Goal: Information Seeking & Learning: Learn about a topic

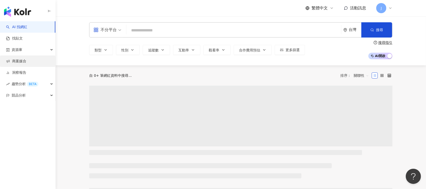
click at [17, 62] on link "商案媒合" at bounding box center [16, 61] width 20 height 5
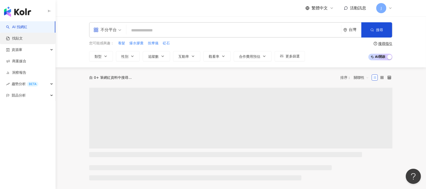
click at [23, 37] on link "找貼文" at bounding box center [14, 38] width 17 height 5
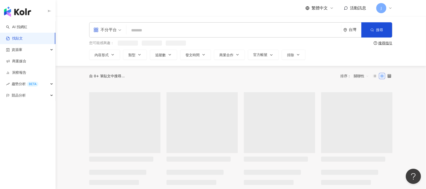
click at [180, 30] on input "search" at bounding box center [233, 30] width 211 height 11
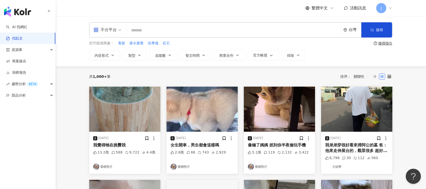
paste input "****"
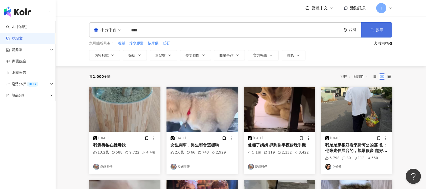
type input "****"
click at [381, 32] on span "搜尋" at bounding box center [379, 30] width 7 height 4
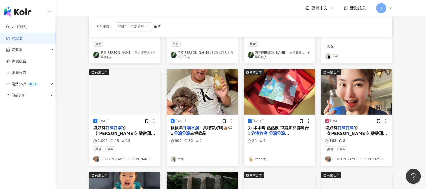
scroll to position [135, 0]
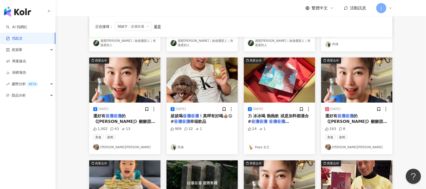
click at [109, 146] on link "葉家妤Joey ya" at bounding box center [124, 147] width 63 height 6
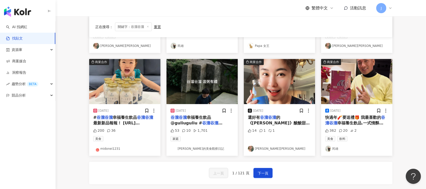
scroll to position [297, 0]
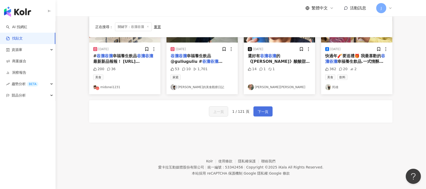
click at [261, 111] on span "下一頁" at bounding box center [263, 111] width 11 height 6
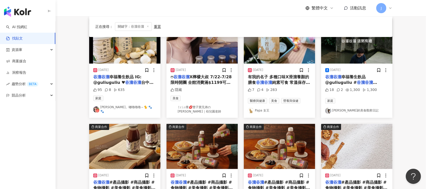
scroll to position [136, 0]
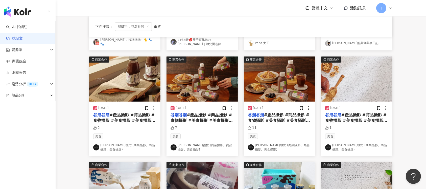
click at [220, 143] on link "大衛很忙 (商業攝影。商品攝影。美食攝影)" at bounding box center [202, 147] width 63 height 9
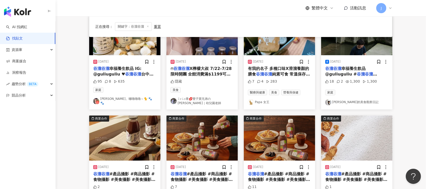
scroll to position [35, 0]
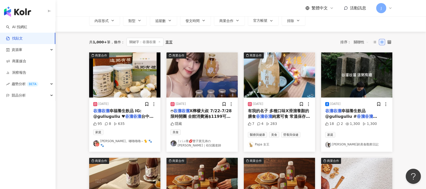
click at [205, 141] on link "𝙸𝚛𝚒𝚜青💋雙子寶兄弟の麻麻｜幼兒園老師" at bounding box center [202, 143] width 63 height 9
click at [348, 143] on link "JJ的美食觀察日記" at bounding box center [356, 144] width 63 height 6
click at [263, 143] on link "Papa 女王" at bounding box center [279, 144] width 63 height 6
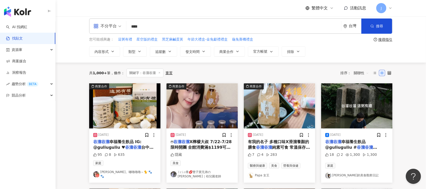
scroll to position [1, 0]
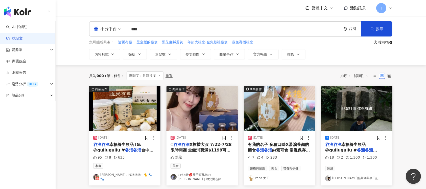
click at [360, 70] on div "共 1,000+ 筆 條件 ： 關鍵字：谷溜谷溜 重置 排序： 關聯性" at bounding box center [240, 75] width 303 height 21
click at [362, 73] on span "關聯性" at bounding box center [361, 76] width 15 height 8
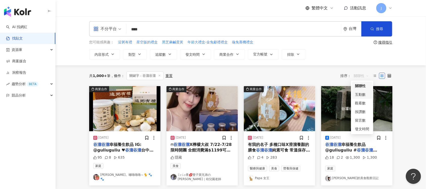
click at [366, 95] on div "互動數" at bounding box center [362, 94] width 14 height 6
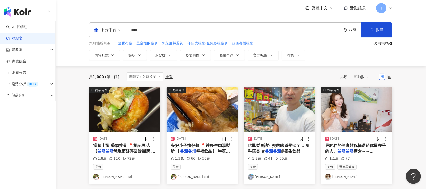
scroll to position [34, 0]
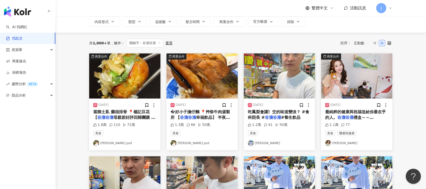
click at [336, 142] on link "林莎" at bounding box center [356, 143] width 63 height 6
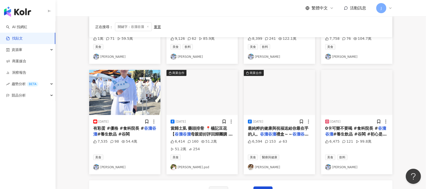
scroll to position [236, 0]
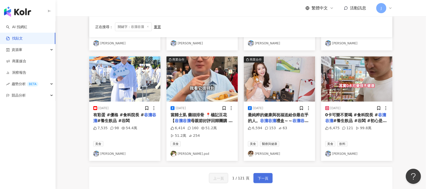
click at [263, 177] on span "下一頁" at bounding box center [263, 178] width 11 height 6
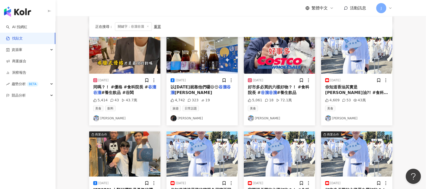
scroll to position [297, 0]
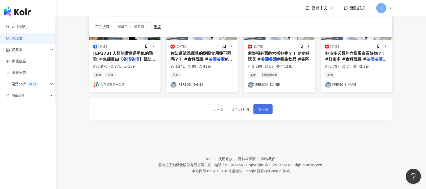
click at [257, 107] on button "下一頁" at bounding box center [262, 109] width 19 height 10
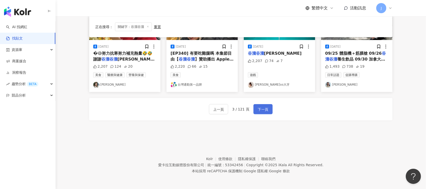
click at [269, 106] on button "下一頁" at bounding box center [262, 109] width 19 height 10
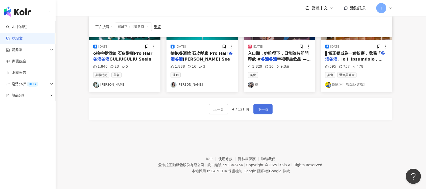
click at [253, 108] on button "下一頁" at bounding box center [262, 109] width 19 height 10
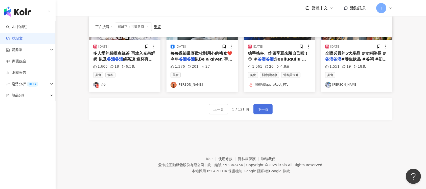
click at [265, 109] on span "下一頁" at bounding box center [263, 109] width 11 height 6
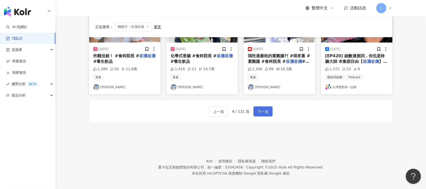
click at [262, 108] on span "下一頁" at bounding box center [263, 111] width 11 height 6
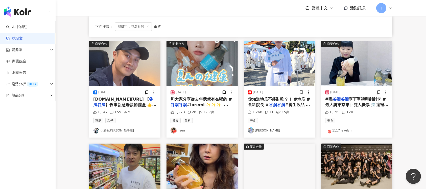
scroll to position [162, 0]
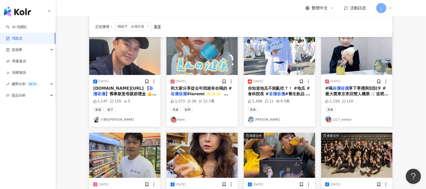
click at [180, 117] on link "hsun" at bounding box center [202, 119] width 63 height 6
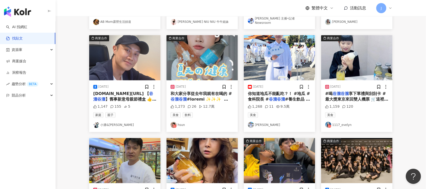
scroll to position [297, 0]
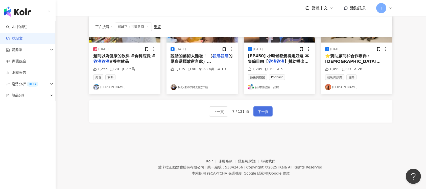
click at [267, 108] on button "下一頁" at bounding box center [262, 111] width 19 height 10
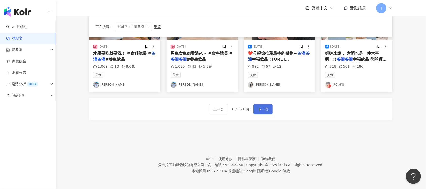
click at [259, 108] on span "下一頁" at bounding box center [263, 109] width 11 height 6
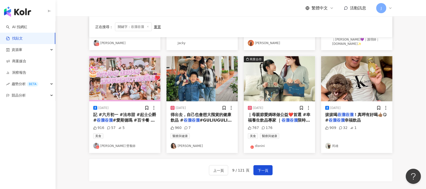
scroll to position [263, 0]
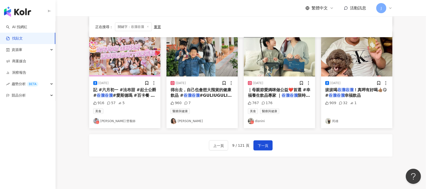
click at [191, 120] on link "Michelle Lin" at bounding box center [202, 121] width 63 height 6
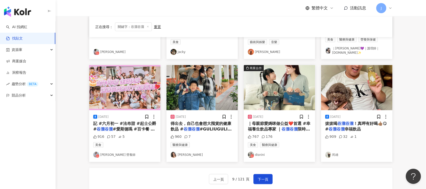
click at [259, 153] on link "disnini" at bounding box center [279, 154] width 63 height 6
click at [268, 177] on button "下一頁" at bounding box center [262, 179] width 19 height 10
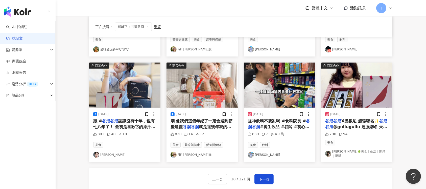
click at [105, 152] on link "李新Isla" at bounding box center [124, 154] width 63 height 6
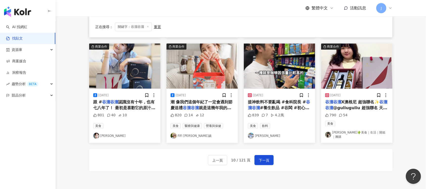
scroll to position [297, 0]
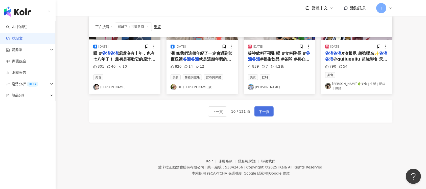
click at [265, 108] on span "下一頁" at bounding box center [264, 111] width 11 height 6
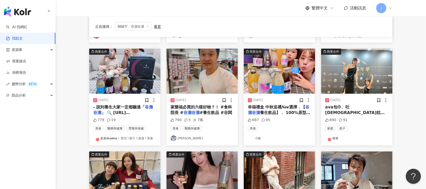
scroll to position [129, 0]
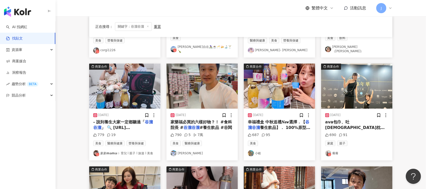
click at [259, 151] on link "小岐" at bounding box center [279, 153] width 63 height 6
click at [128, 151] on link "豪豪𝗺𝗮𝗺𝗮☆ 育兒 l 親子 l 旅遊 l 美食" at bounding box center [124, 153] width 63 height 6
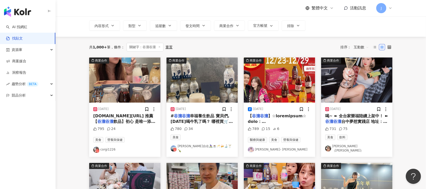
scroll to position [28, 0]
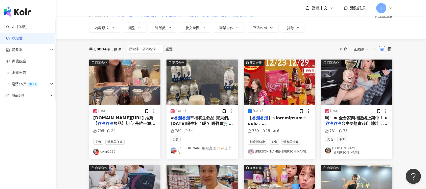
click at [114, 148] on link "corgi1226" at bounding box center [124, 151] width 63 height 6
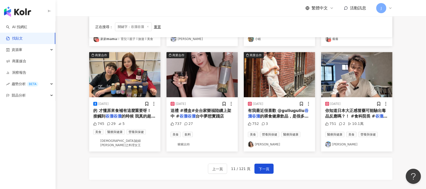
scroll to position [263, 0]
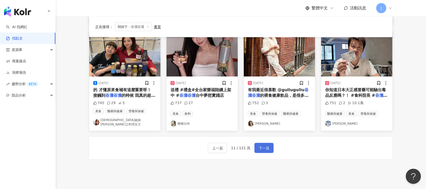
click at [264, 145] on span "下一頁" at bounding box center [264, 148] width 11 height 6
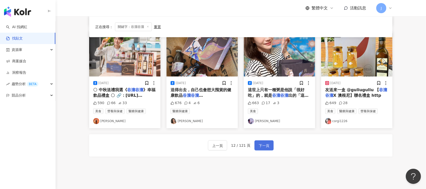
click at [263, 142] on span "下一頁" at bounding box center [264, 145] width 11 height 6
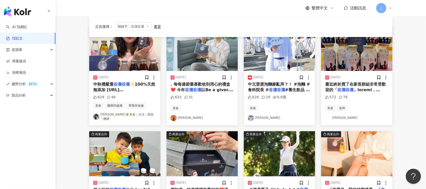
scroll to position [28, 0]
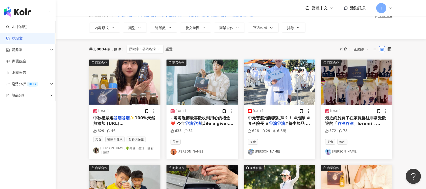
click at [187, 148] on link "陳謙文 Wingle" at bounding box center [202, 151] width 63 height 6
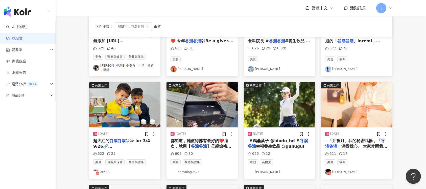
scroll to position [230, 0]
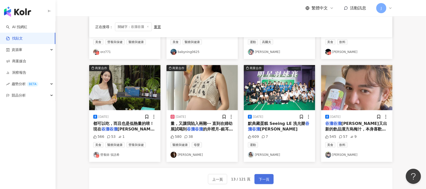
click at [265, 177] on span "下一頁" at bounding box center [264, 179] width 11 height 6
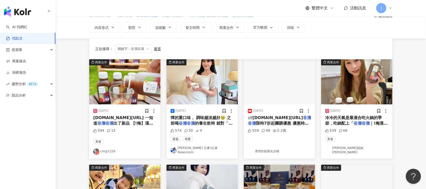
scroll to position [28, 0]
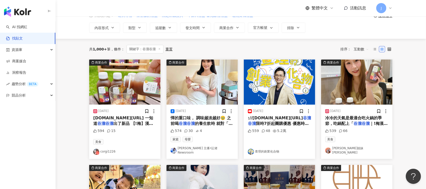
click at [343, 149] on link "晴恩姐妹花" at bounding box center [356, 150] width 63 height 9
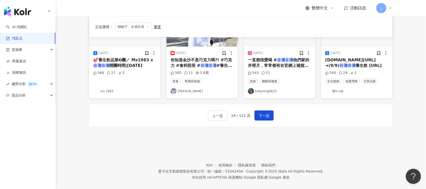
scroll to position [297, 0]
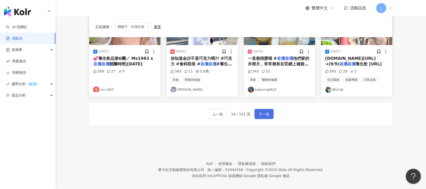
click at [268, 111] on span "下一頁" at bounding box center [264, 114] width 11 height 6
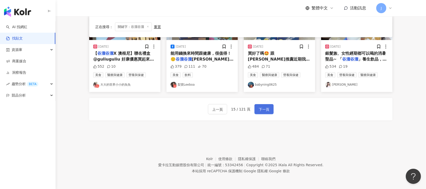
click at [261, 106] on span "下一頁" at bounding box center [264, 109] width 11 height 6
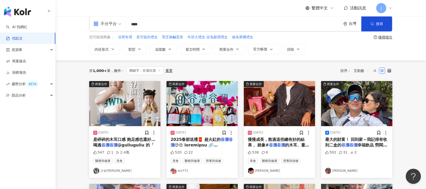
scroll to position [0, 0]
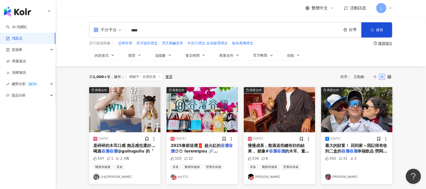
click at [110, 176] on link "少女阿國" at bounding box center [124, 176] width 63 height 6
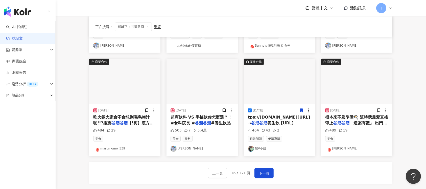
scroll to position [236, 0]
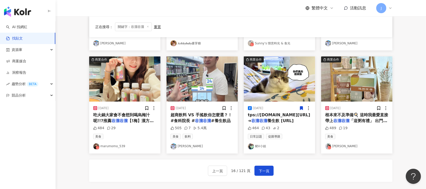
click at [117, 145] on link "marumomo_539" at bounding box center [124, 146] width 63 height 6
click at [265, 168] on span "下一頁" at bounding box center [264, 171] width 11 height 6
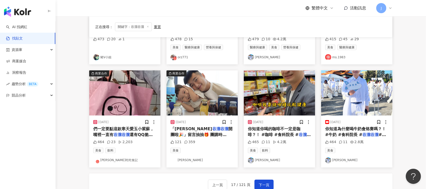
scroll to position [269, 0]
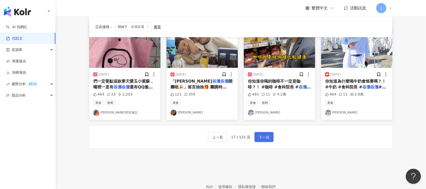
click at [268, 136] on span "下一頁" at bounding box center [264, 137] width 11 height 6
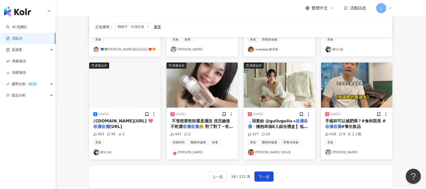
scroll to position [202, 0]
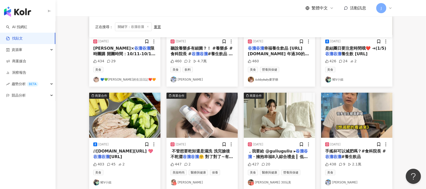
click at [272, 179] on link "Brenda 30玩美" at bounding box center [279, 182] width 63 height 6
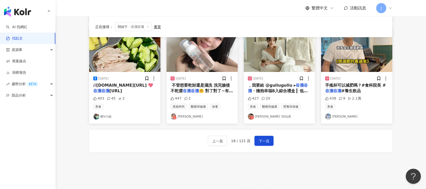
scroll to position [269, 0]
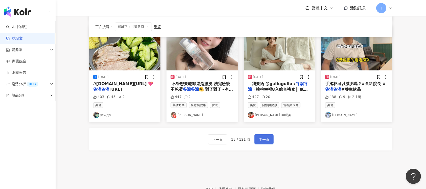
click at [262, 138] on span "下一頁" at bounding box center [264, 139] width 11 height 6
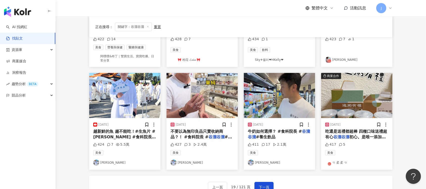
scroll to position [238, 0]
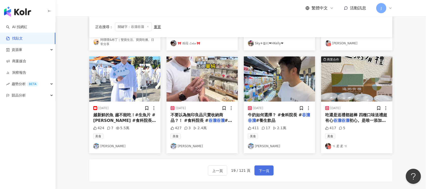
click at [264, 169] on span "下一頁" at bounding box center [264, 170] width 11 height 6
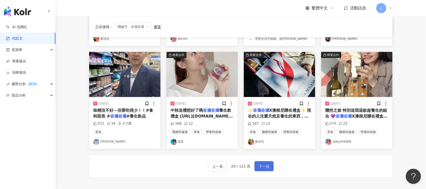
scroll to position [236, 0]
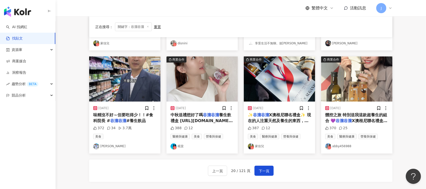
click at [182, 145] on link "楉棠" at bounding box center [202, 146] width 63 height 6
click at [341, 147] on link "abby456988" at bounding box center [356, 146] width 63 height 6
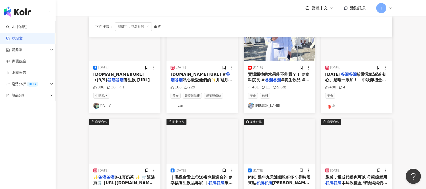
scroll to position [34, 0]
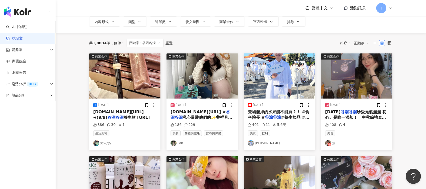
click at [180, 142] on link "Lan" at bounding box center [202, 143] width 63 height 6
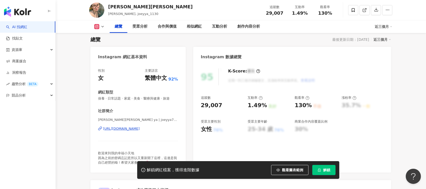
scroll to position [34, 0]
click at [125, 126] on div "https://www.instagram.com/joeyya7gii3o/" at bounding box center [121, 128] width 37 height 5
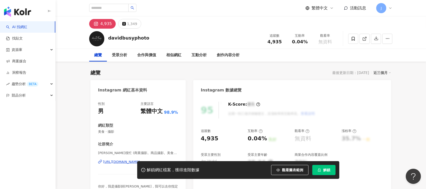
click at [111, 162] on div "解鎖網紅檔案，獲得進階數據 觀看圖表範例 解鎖" at bounding box center [213, 170] width 426 height 18
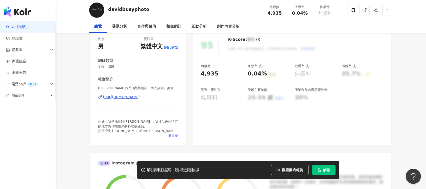
scroll to position [101, 0]
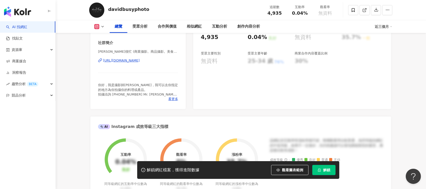
click at [140, 61] on div "https://www.instagram.com/davidbusyphoto/" at bounding box center [121, 60] width 37 height 5
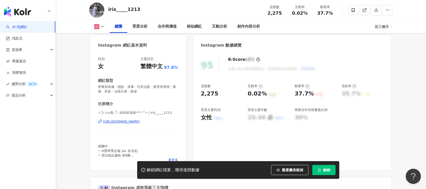
scroll to position [67, 0]
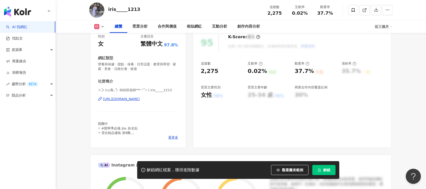
click at [140, 100] on div "https://www.instagram.com/iris_____1213/" at bounding box center [121, 99] width 37 height 5
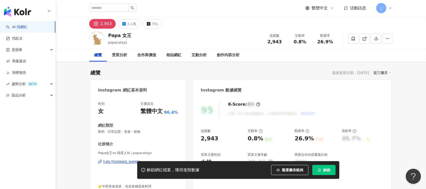
click at [119, 162] on div "解鎖網紅檔案，獲得進階數據 觀看圖表範例 解鎖" at bounding box center [213, 170] width 426 height 18
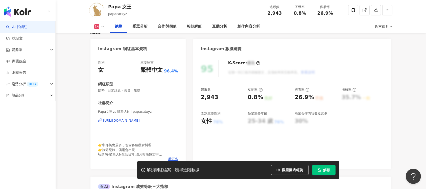
scroll to position [67, 0]
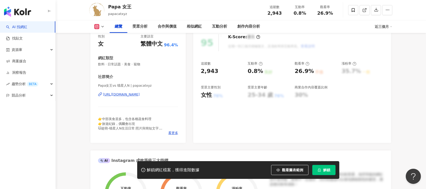
click at [138, 95] on div "https://www.instagram.com/papacatxyz/" at bounding box center [121, 94] width 37 height 5
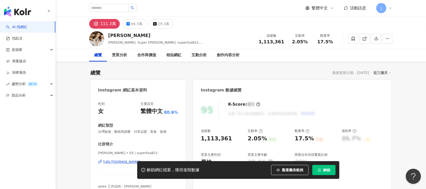
click at [120, 161] on div "解鎖網紅檔案，獲得進階數據 觀看圖表範例 解鎖" at bounding box center [213, 170] width 426 height 18
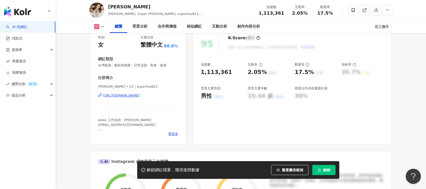
scroll to position [67, 0]
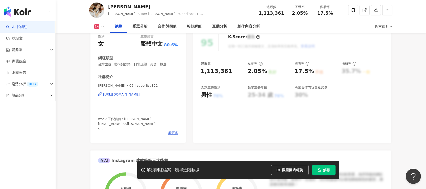
click at [137, 95] on div "https://www.instagram.com/superlisa821/" at bounding box center [121, 94] width 37 height 5
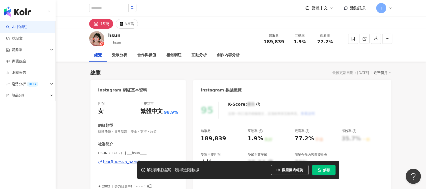
click at [122, 160] on div "[URL][DOMAIN_NAME]" at bounding box center [121, 161] width 37 height 5
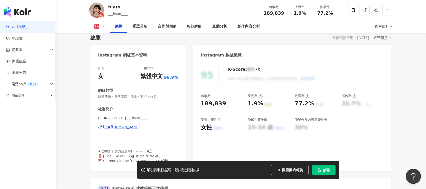
scroll to position [34, 0]
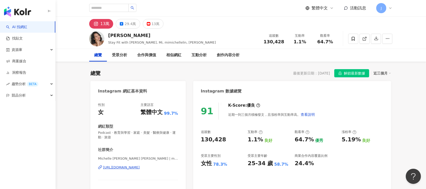
click at [140, 167] on div "[URL][DOMAIN_NAME]" at bounding box center [121, 167] width 37 height 5
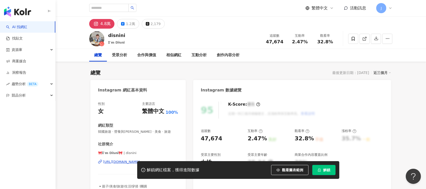
click at [126, 161] on div "解鎖網紅檔案，獲得進階數據 觀看圖表範例 解鎖" at bounding box center [213, 170] width 426 height 18
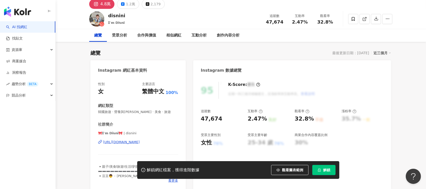
scroll to position [34, 0]
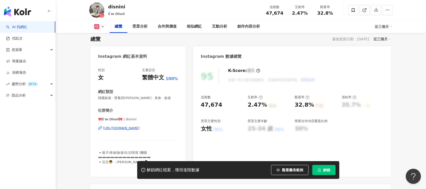
click at [140, 126] on div "https://www.instagram.com/disnini/" at bounding box center [121, 128] width 37 height 5
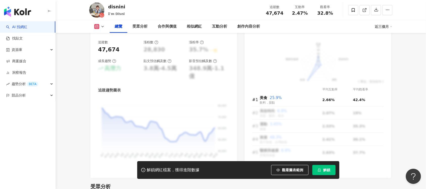
scroll to position [303, 0]
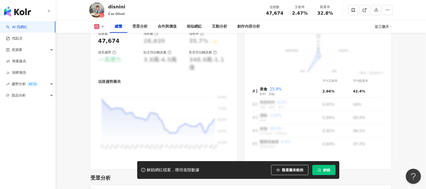
click at [323, 169] on span "解鎖" at bounding box center [326, 170] width 7 height 4
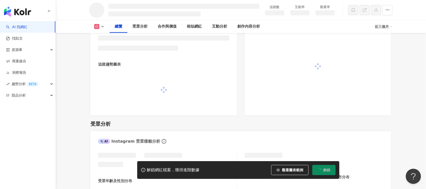
scroll to position [299, 0]
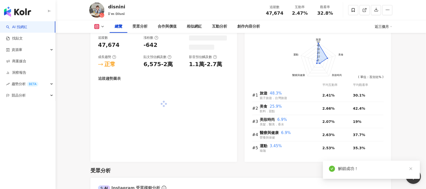
scroll to position [311, 0]
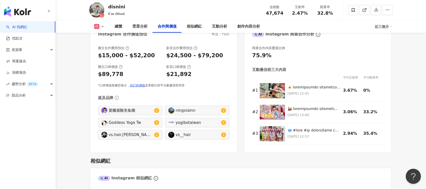
scroll to position [715, 0]
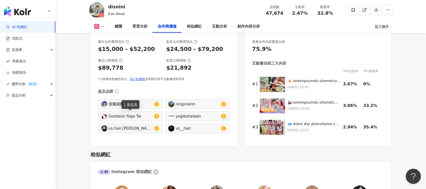
click at [144, 118] on div "Goddess Yoga Tw" at bounding box center [131, 116] width 44 height 6
type input "**********"
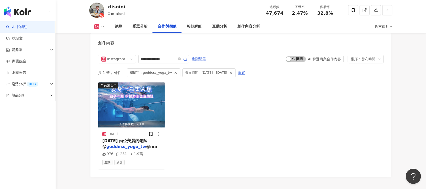
scroll to position [715, 0]
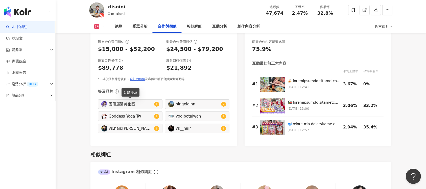
click at [126, 104] on div "愛爾麗醫美集團" at bounding box center [131, 104] width 44 height 6
type input "**********"
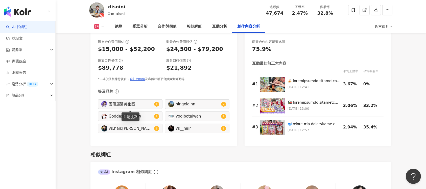
scroll to position [1555, 0]
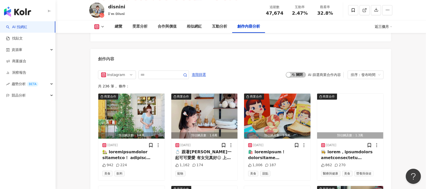
scroll to position [1557, 0]
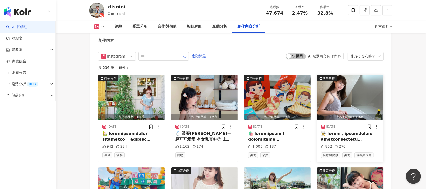
click at [350, 95] on img "button" at bounding box center [350, 97] width 66 height 45
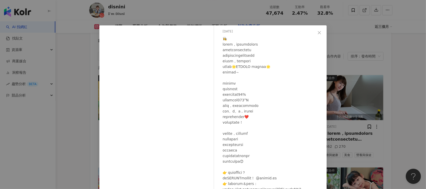
scroll to position [48, 0]
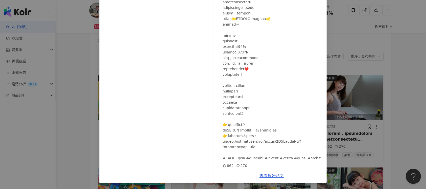
click at [374, 54] on div "disnini 2025/9/8 862 270 查看原始貼文" at bounding box center [213, 94] width 426 height 189
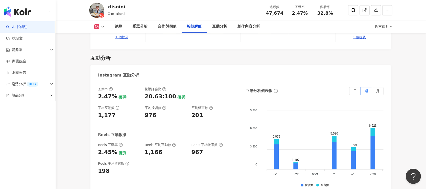
scroll to position [816, 0]
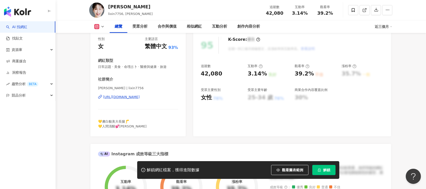
scroll to position [67, 0]
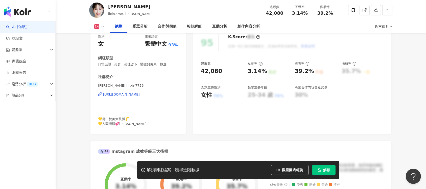
click at [135, 93] on div "https://www.instagram.com/lixin7756/" at bounding box center [121, 94] width 37 height 5
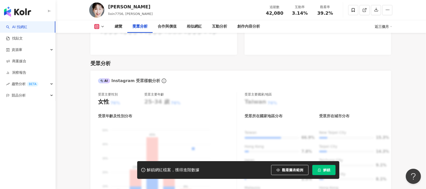
scroll to position [472, 0]
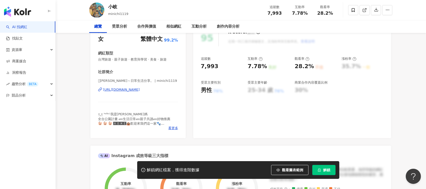
scroll to position [101, 0]
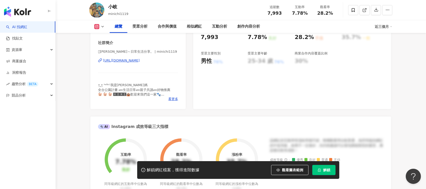
click at [140, 62] on div "[URL][DOMAIN_NAME]" at bounding box center [121, 60] width 37 height 5
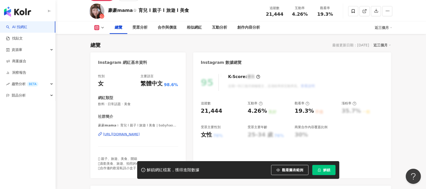
scroll to position [34, 0]
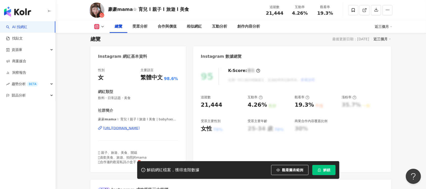
click at [140, 127] on div "https://www.instagram.com/babyhao628/" at bounding box center [121, 128] width 37 height 5
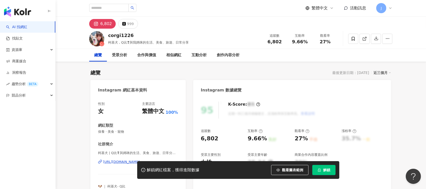
click at [120, 162] on div "解鎖網紅檔案，獲得進階數據 觀看圖表範例 解鎖" at bounding box center [213, 170] width 426 height 18
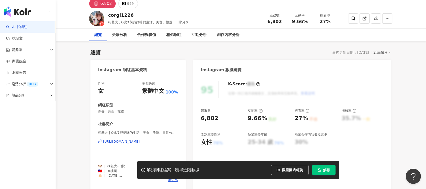
scroll to position [67, 0]
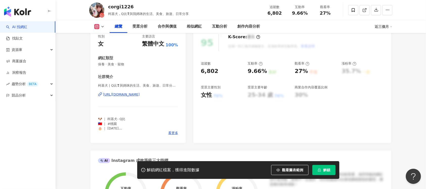
click at [131, 94] on div "[URL][DOMAIN_NAME]" at bounding box center [121, 94] width 37 height 5
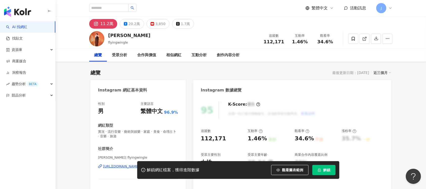
scroll to position [67, 0]
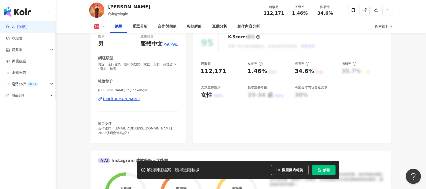
click at [131, 100] on div "https://www.instagram.com/flyingwingle/" at bounding box center [121, 99] width 37 height 5
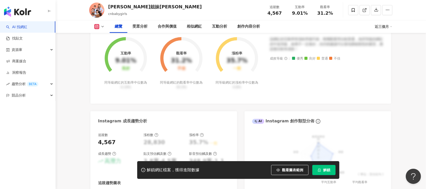
scroll to position [34, 0]
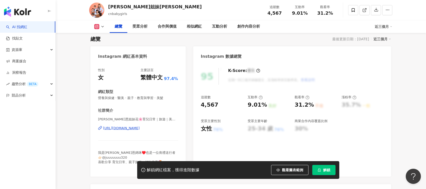
click at [121, 128] on div "[URL][DOMAIN_NAME]" at bounding box center [121, 128] width 37 height 5
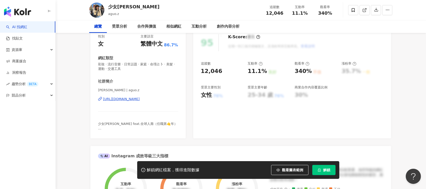
click at [138, 99] on div "[URL][DOMAIN_NAME]" at bounding box center [121, 99] width 37 height 5
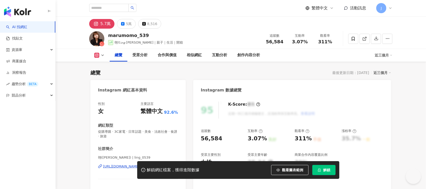
click at [114, 167] on div "解鎖網紅檔案，獲得進階數據 觀看圖表範例 解鎖" at bounding box center [213, 170] width 426 height 18
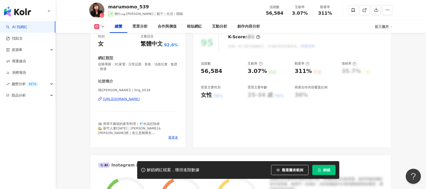
click at [131, 99] on div "[URL][DOMAIN_NAME]" at bounding box center [121, 99] width 37 height 5
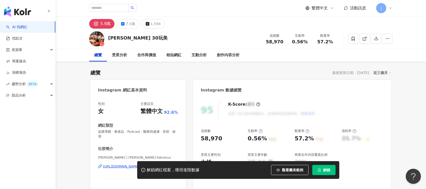
scroll to position [67, 0]
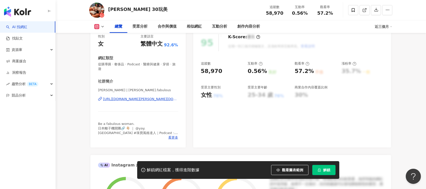
click at [150, 100] on div "[URL][DOMAIN_NAME][PERSON_NAME][DOMAIN_NAME]" at bounding box center [140, 99] width 75 height 5
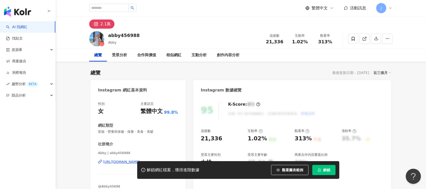
click at [126, 162] on div "解鎖網紅檔案，獲得進階數據 觀看圖表範例 解鎖" at bounding box center [213, 170] width 426 height 18
click at [122, 162] on div "解鎖網紅檔案，獲得進階數據 觀看圖表範例 解鎖" at bounding box center [213, 170] width 426 height 18
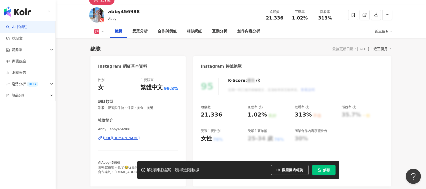
scroll to position [34, 0]
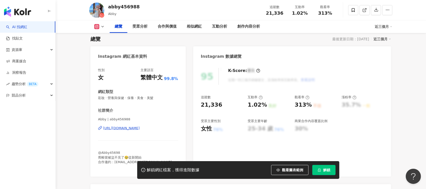
click at [135, 127] on div "https://www.instagram.com/abby456988/" at bounding box center [121, 128] width 37 height 5
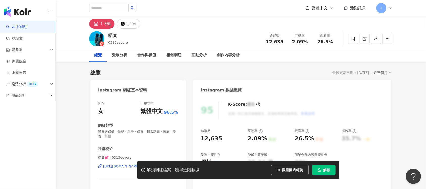
click at [116, 167] on div "解鎖網紅檔案，獲得進階數據 觀看圖表範例 解鎖" at bounding box center [213, 170] width 426 height 18
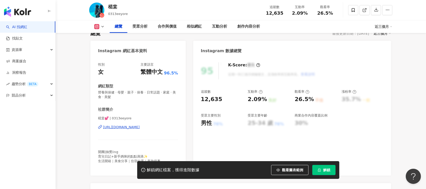
scroll to position [67, 0]
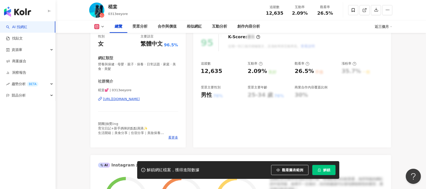
click at [135, 97] on div "[URL][DOMAIN_NAME]" at bounding box center [121, 99] width 37 height 5
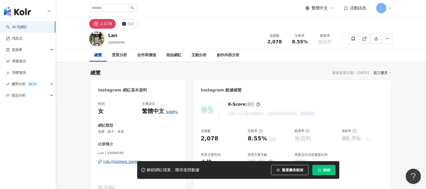
scroll to position [101, 0]
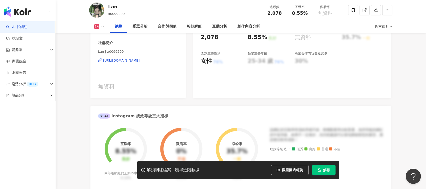
click at [140, 62] on div "https://www.instagram.com/x0099290/" at bounding box center [121, 60] width 37 height 5
